Goal: Transaction & Acquisition: Purchase product/service

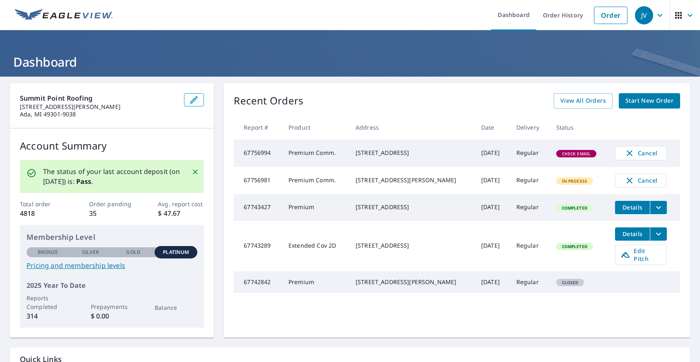
click at [640, 99] on span "Start New Order" at bounding box center [649, 101] width 48 height 10
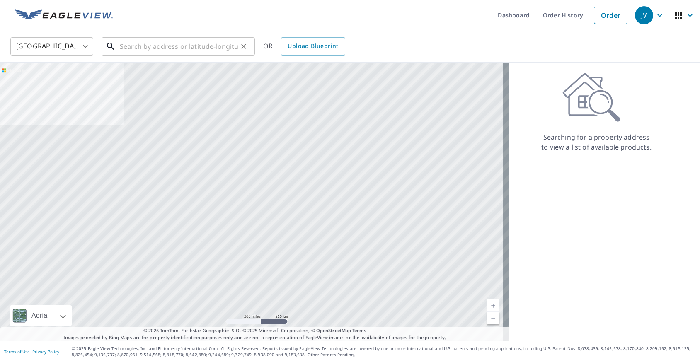
click at [168, 48] on input "text" at bounding box center [179, 46] width 118 height 23
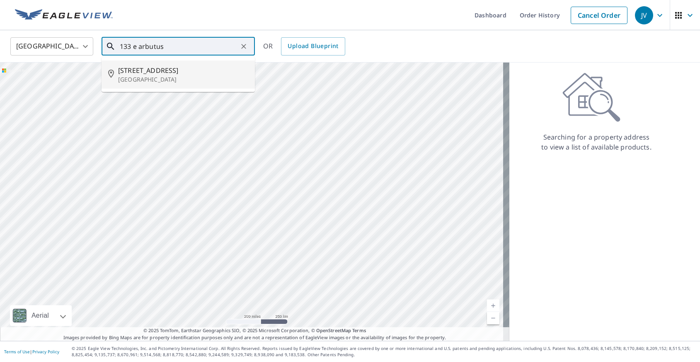
click at [166, 78] on p "[GEOGRAPHIC_DATA]" at bounding box center [183, 79] width 130 height 8
type input "133 E Arbutus Lake Rd Traverse City, MI 49696"
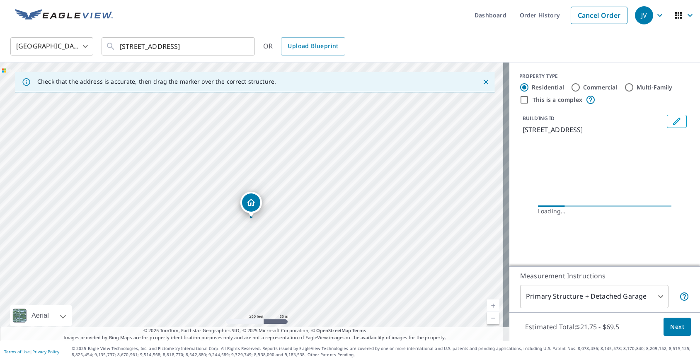
drag, startPoint x: 228, startPoint y: 214, endPoint x: 233, endPoint y: 207, distance: 8.0
click at [228, 231] on div "133 E Arbutus Lake Rd Traverse City, MI 49696" at bounding box center [254, 202] width 509 height 278
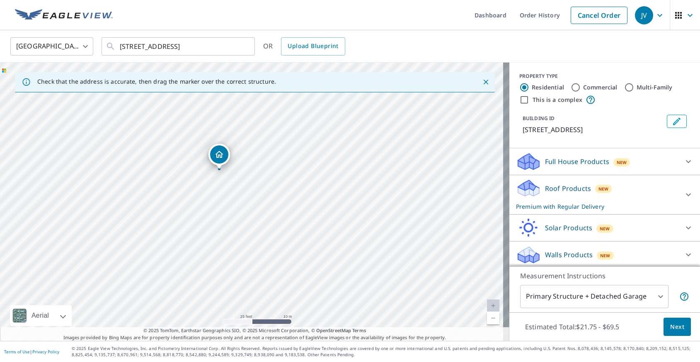
click at [330, 162] on div "133 E Arbutus Lake Rd Traverse City, MI 49696" at bounding box center [254, 202] width 509 height 278
click at [570, 85] on input "Commercial" at bounding box center [575, 87] width 10 height 10
radio input "true"
type input "4"
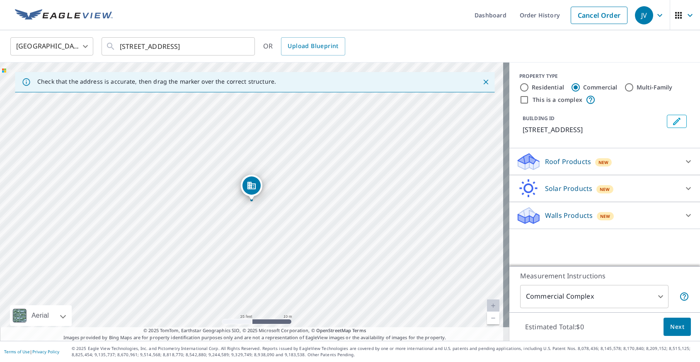
click at [361, 187] on div "133 E Arbutus Lake Rd Traverse City, MI 49696" at bounding box center [254, 202] width 509 height 278
click at [344, 190] on div "133 E Arbutus Lake Rd Traverse City, MI 49696" at bounding box center [254, 202] width 509 height 278
click at [519, 101] on input "This is a complex" at bounding box center [524, 100] width 10 height 10
checkbox input "true"
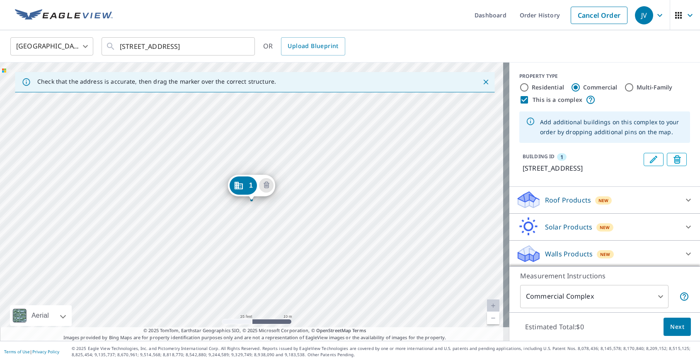
click at [373, 189] on div "1 133 E Arbutus Lake Rd Traverse City, MI 49696" at bounding box center [254, 202] width 509 height 278
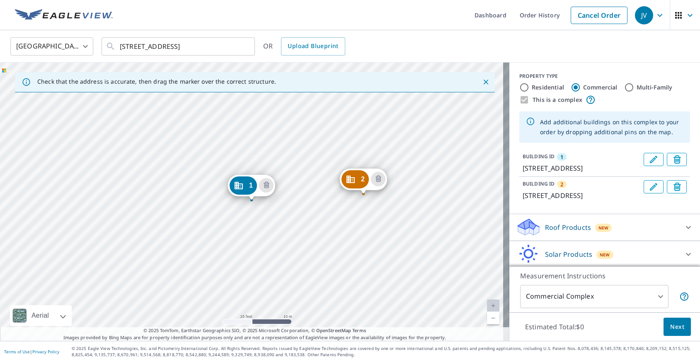
drag, startPoint x: 372, startPoint y: 175, endPoint x: 363, endPoint y: 181, distance: 11.4
click at [670, 326] on span "Next" at bounding box center [677, 327] width 14 height 10
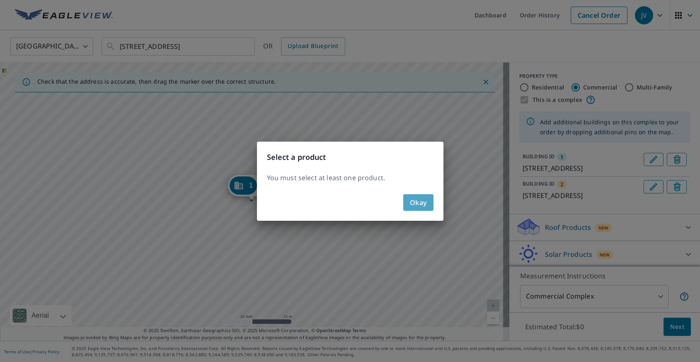
click at [413, 200] on span "Okay" at bounding box center [418, 203] width 17 height 12
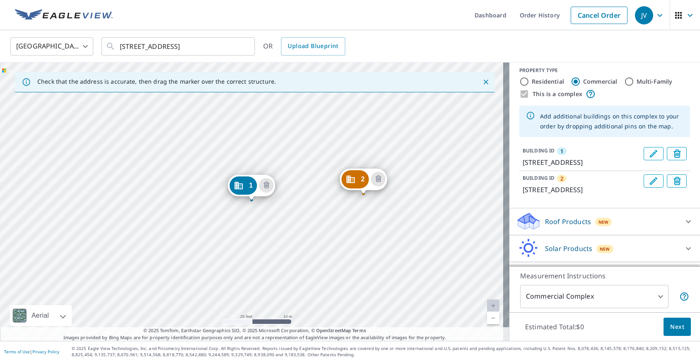
scroll to position [48, 0]
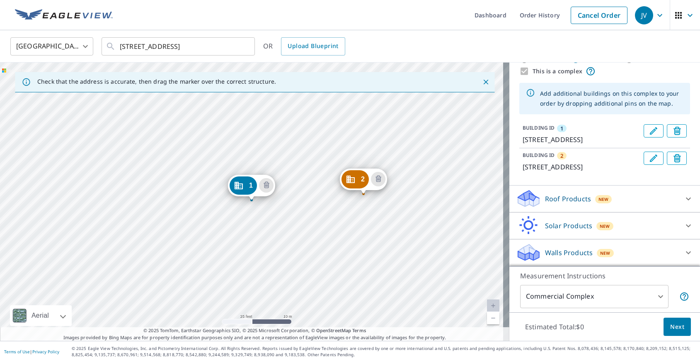
click at [351, 183] on icon "Dropped pin, building 2, Commercial property, 133 E Arbutus Lake Rd Traverse Ci…" at bounding box center [350, 179] width 10 height 10
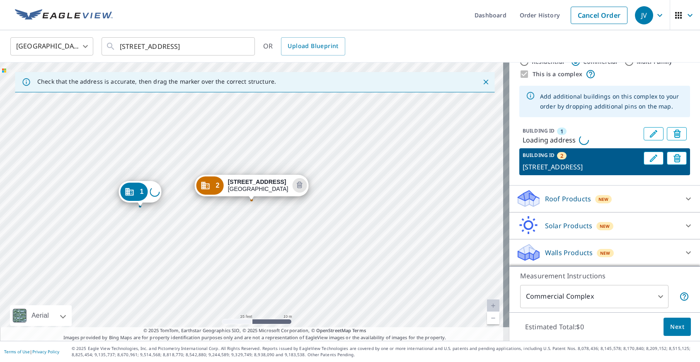
scroll to position [48, 0]
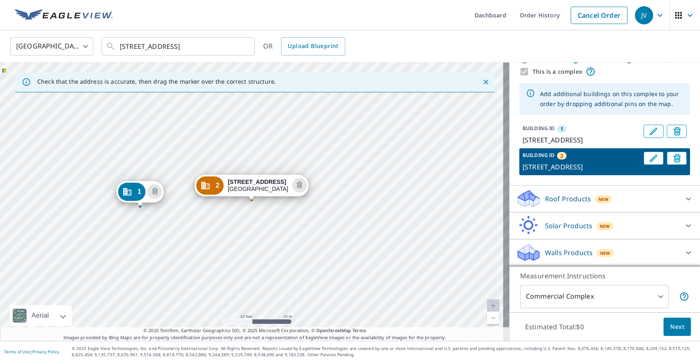
click at [207, 185] on icon "Dropped pin, building 2, Commercial property, 133 E Arbutus Lake Rd Traverse Ci…" at bounding box center [205, 186] width 10 height 10
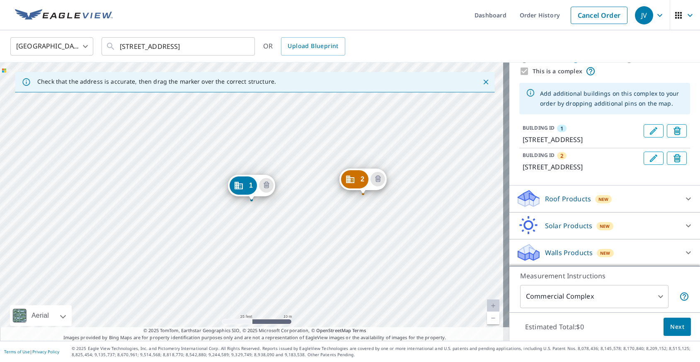
click at [670, 328] on span "Next" at bounding box center [677, 327] width 14 height 10
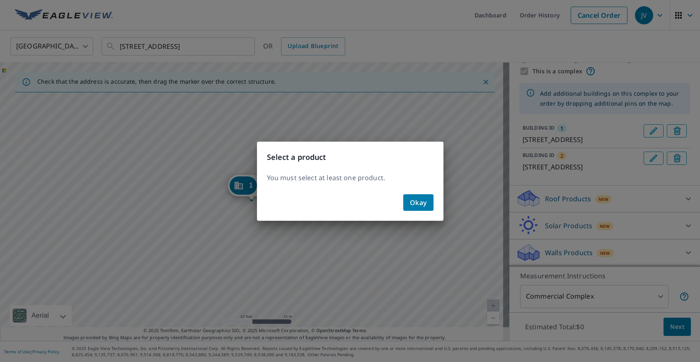
click at [410, 200] on span "Okay" at bounding box center [418, 203] width 17 height 12
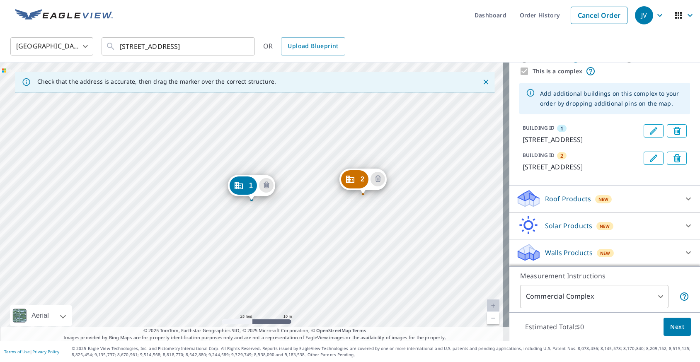
click at [620, 200] on div "Roof Products New" at bounding box center [597, 198] width 162 height 19
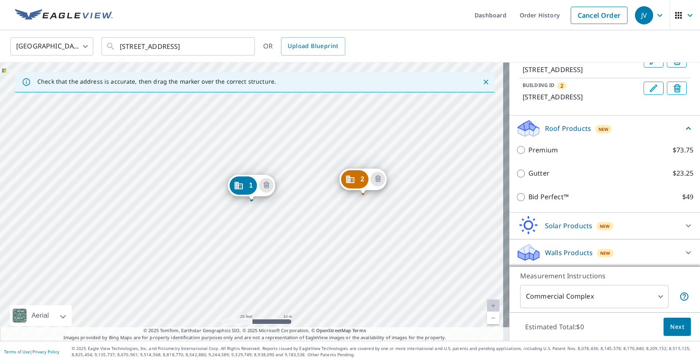
scroll to position [118, 0]
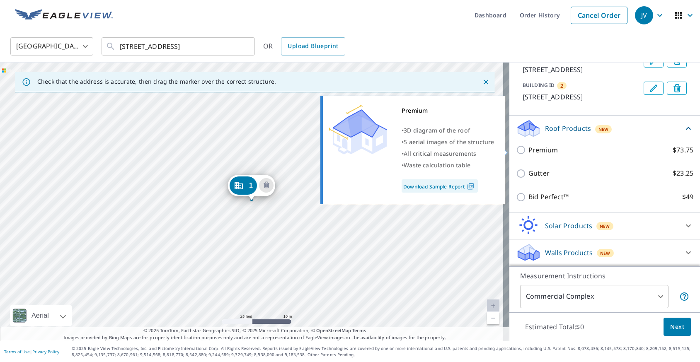
click at [516, 150] on input "Premium $73.75" at bounding box center [522, 150] width 12 height 10
checkbox input "true"
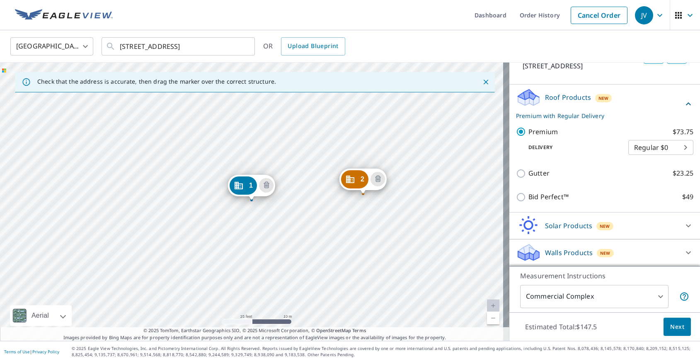
scroll to position [150, 0]
click at [670, 327] on span "Next" at bounding box center [677, 327] width 14 height 10
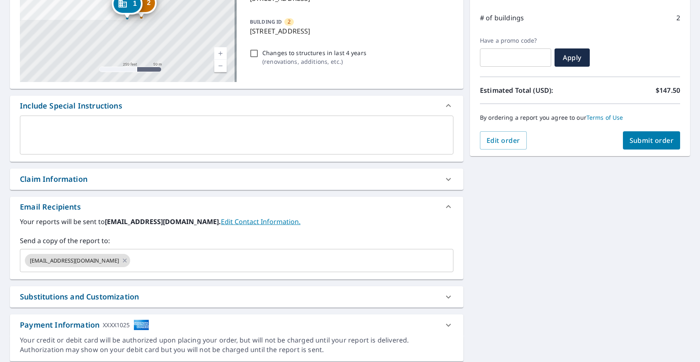
scroll to position [142, 0]
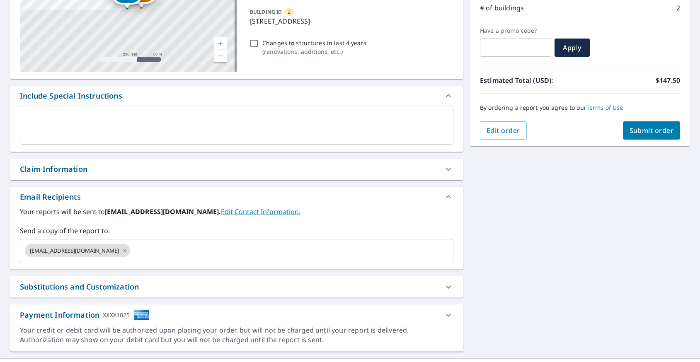
click at [651, 130] on span "Submit order" at bounding box center [651, 130] width 44 height 9
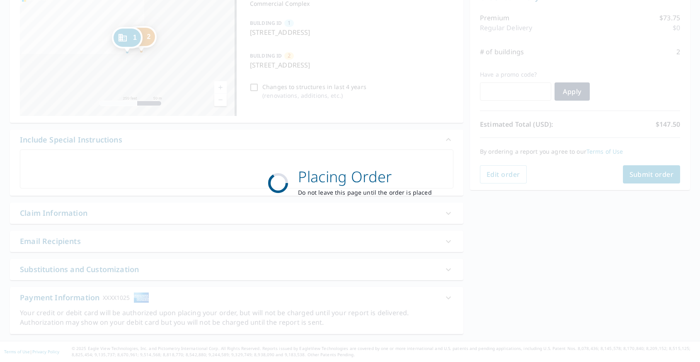
scroll to position [98, 0]
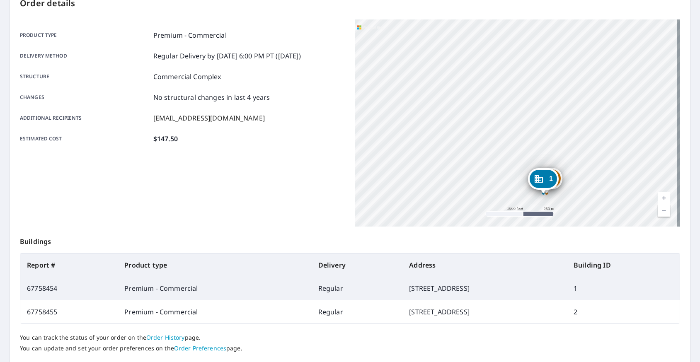
scroll to position [126, 0]
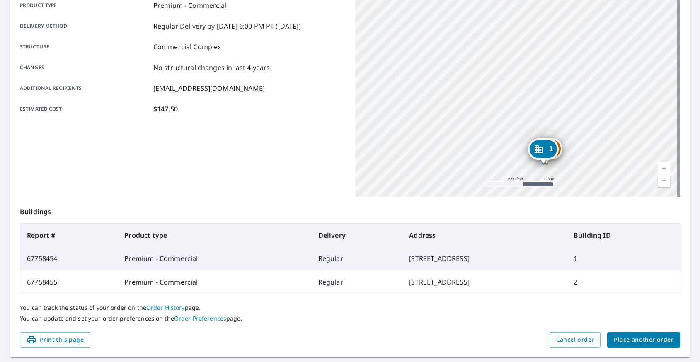
click at [622, 339] on span "Place another order" at bounding box center [643, 340] width 60 height 10
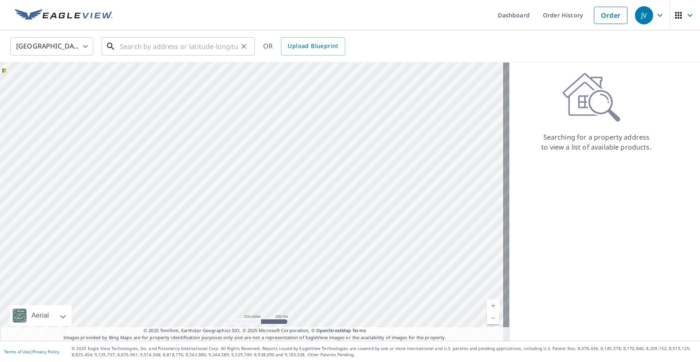
click at [183, 46] on input "text" at bounding box center [179, 46] width 118 height 23
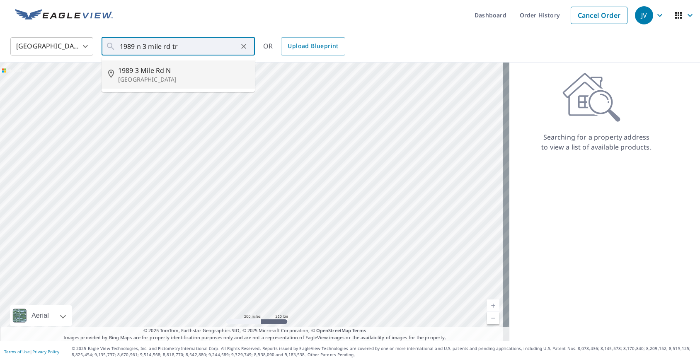
type input "1989 3 Mile Rd N Traverse City, MI 49696"
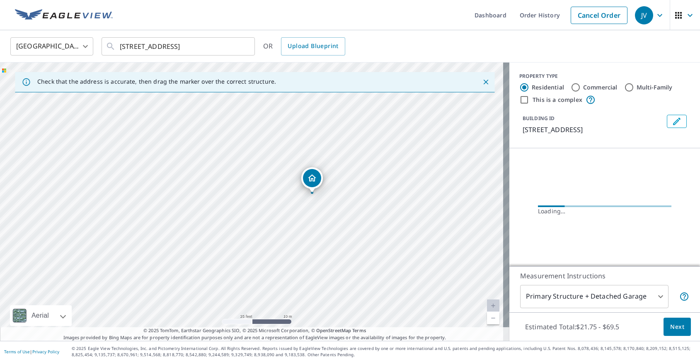
drag, startPoint x: 274, startPoint y: 171, endPoint x: 241, endPoint y: 206, distance: 47.5
click at [241, 206] on div "1989 3 Mile Rd N Traverse City, MI 49696" at bounding box center [254, 202] width 509 height 278
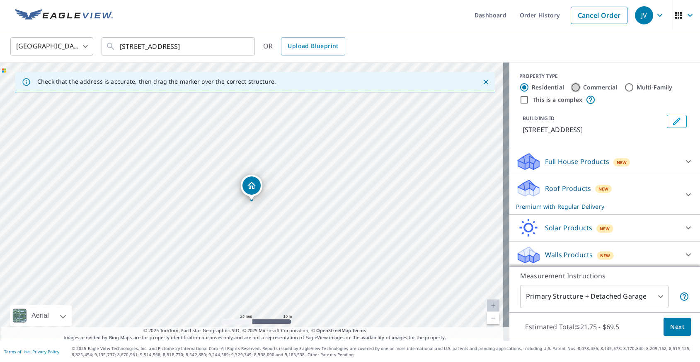
click at [570, 85] on input "Commercial" at bounding box center [575, 87] width 10 height 10
radio input "true"
type input "4"
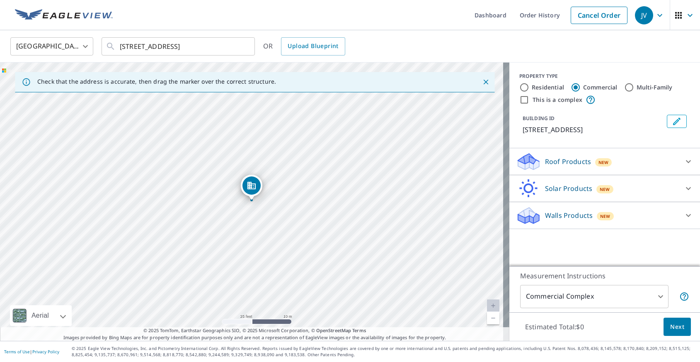
click at [670, 327] on span "Next" at bounding box center [677, 327] width 14 height 10
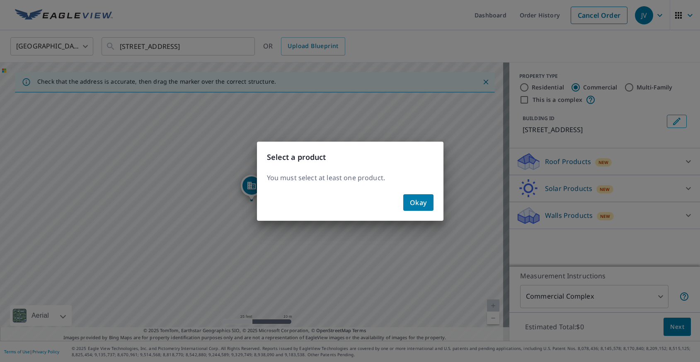
click at [421, 202] on span "Okay" at bounding box center [418, 203] width 17 height 12
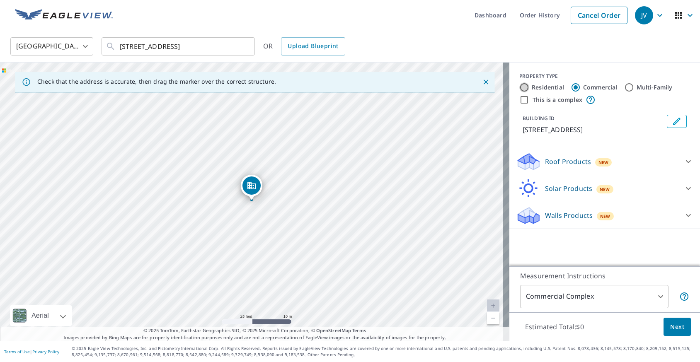
click at [519, 87] on input "Residential" at bounding box center [524, 87] width 10 height 10
radio input "true"
type input "1"
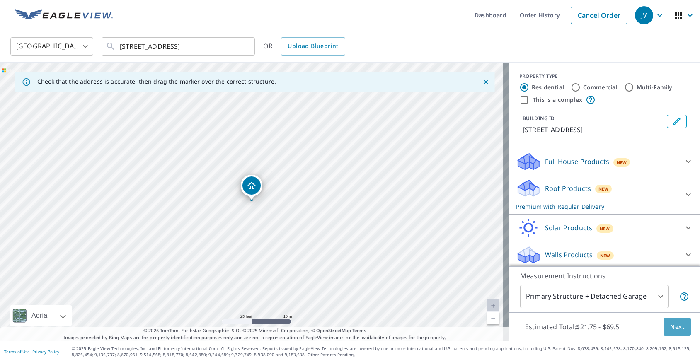
click at [670, 323] on span "Next" at bounding box center [677, 327] width 14 height 10
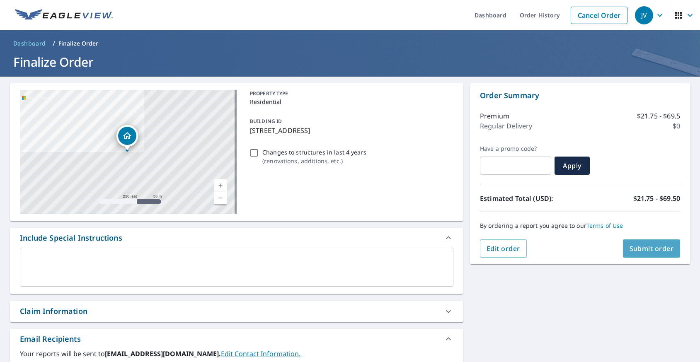
click at [641, 249] on span "Submit order" at bounding box center [651, 248] width 44 height 9
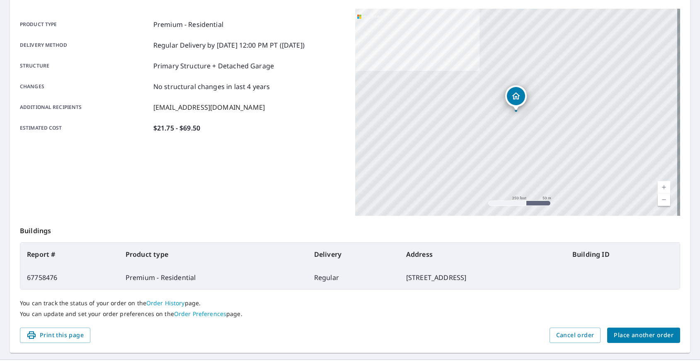
scroll to position [125, 0]
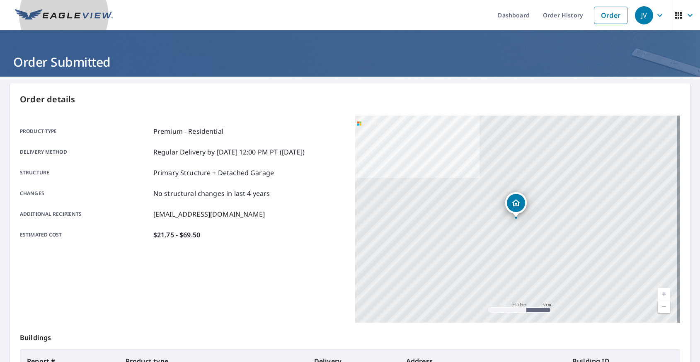
click at [56, 15] on img at bounding box center [64, 15] width 98 height 12
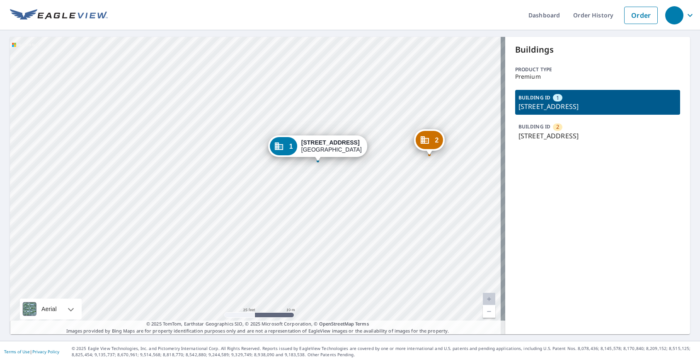
click at [529, 130] on p "BUILDING ID" at bounding box center [534, 126] width 32 height 7
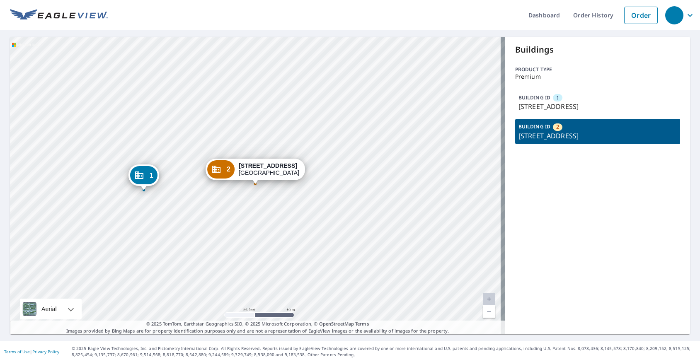
click at [535, 103] on p "133 E Arbutus Lake Rd, Traverse City, MI, 49696" at bounding box center [597, 106] width 158 height 10
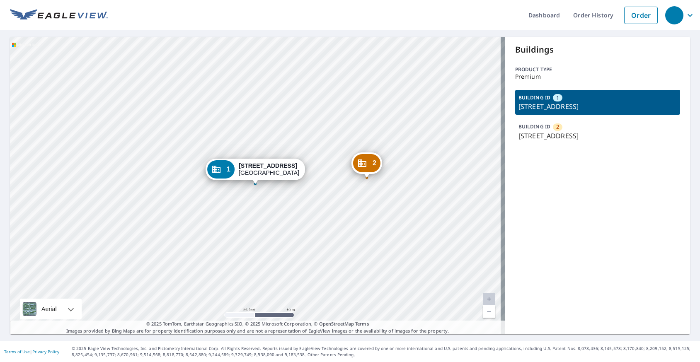
click at [538, 133] on p "133 E Arbutus Lake Rd, Traverse City, MI, 49696" at bounding box center [597, 136] width 158 height 10
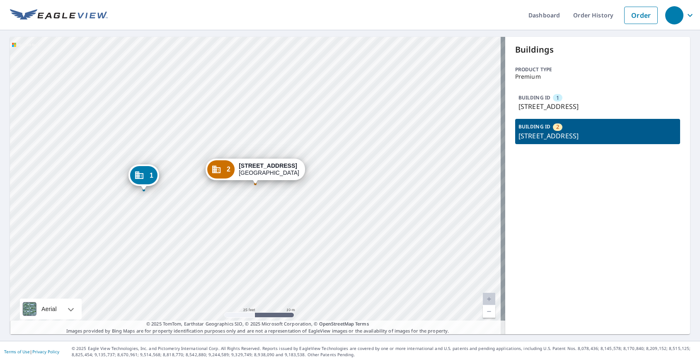
click at [527, 107] on p "133 E Arbutus Lake Rd, Traverse City, MI, 49696" at bounding box center [597, 106] width 158 height 10
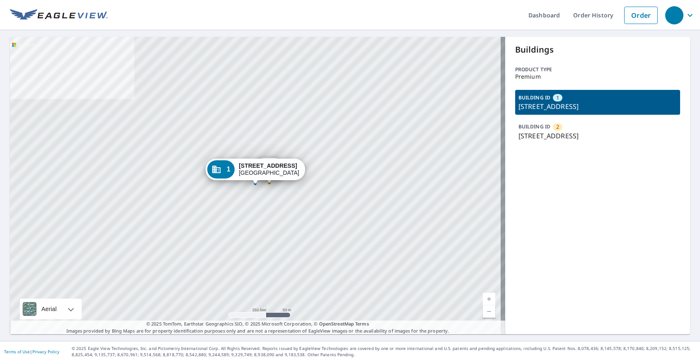
click at [218, 173] on icon "Dropped pin, building 1, Commercial property, 133 E Arbutus Lake Rd Traverse Ci…" at bounding box center [216, 169] width 10 height 10
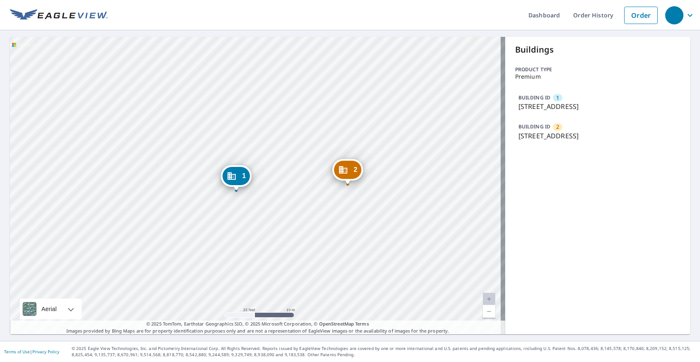
drag, startPoint x: 279, startPoint y: 161, endPoint x: 277, endPoint y: 136, distance: 24.9
click at [277, 136] on div "2 133 E Arbutus Lake Rd Traverse City, MI 49696 1 133 E Arbutus Lake Rd Travers…" at bounding box center [257, 185] width 495 height 297
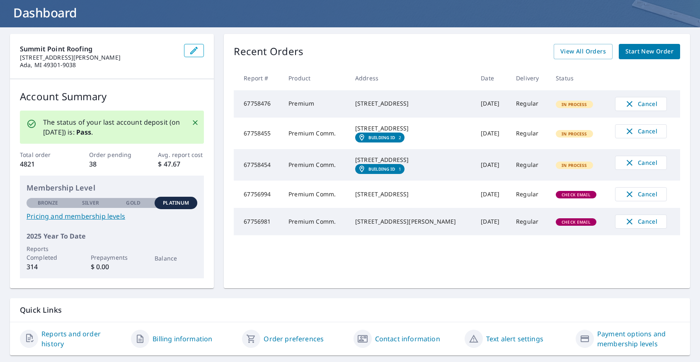
scroll to position [51, 0]
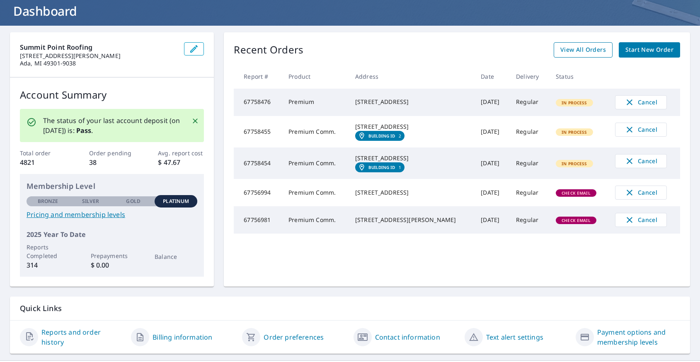
click at [574, 49] on span "View All Orders" at bounding box center [583, 50] width 46 height 10
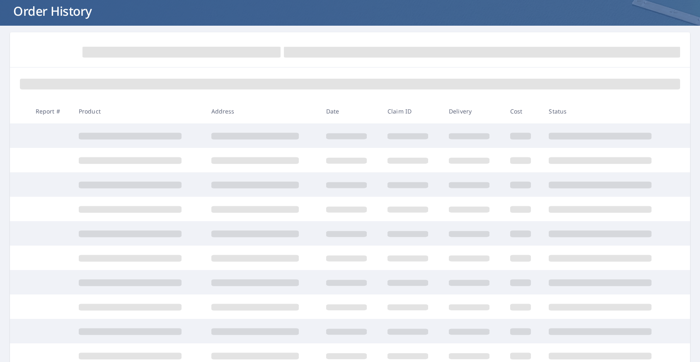
scroll to position [51, 0]
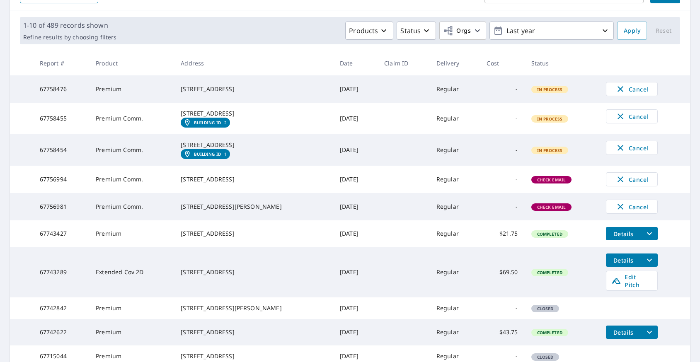
scroll to position [134, 0]
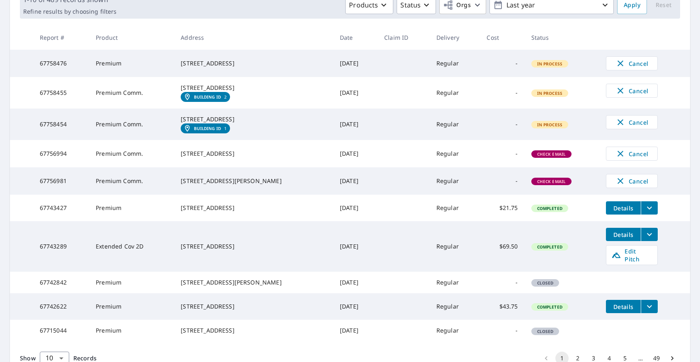
click at [644, 239] on icon "filesDropdownBtn-67743289" at bounding box center [649, 234] width 10 height 10
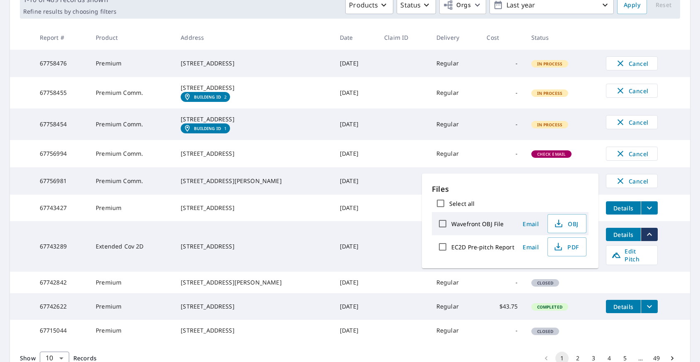
click at [400, 268] on td at bounding box center [403, 246] width 52 height 51
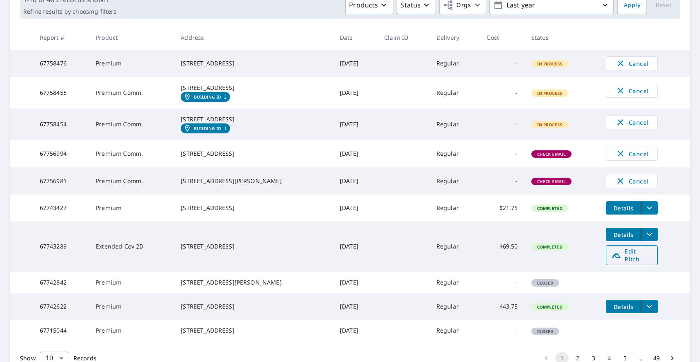
click at [626, 263] on span "Edit Pitch" at bounding box center [631, 255] width 41 height 16
